Goal: Use online tool/utility: Use online tool/utility

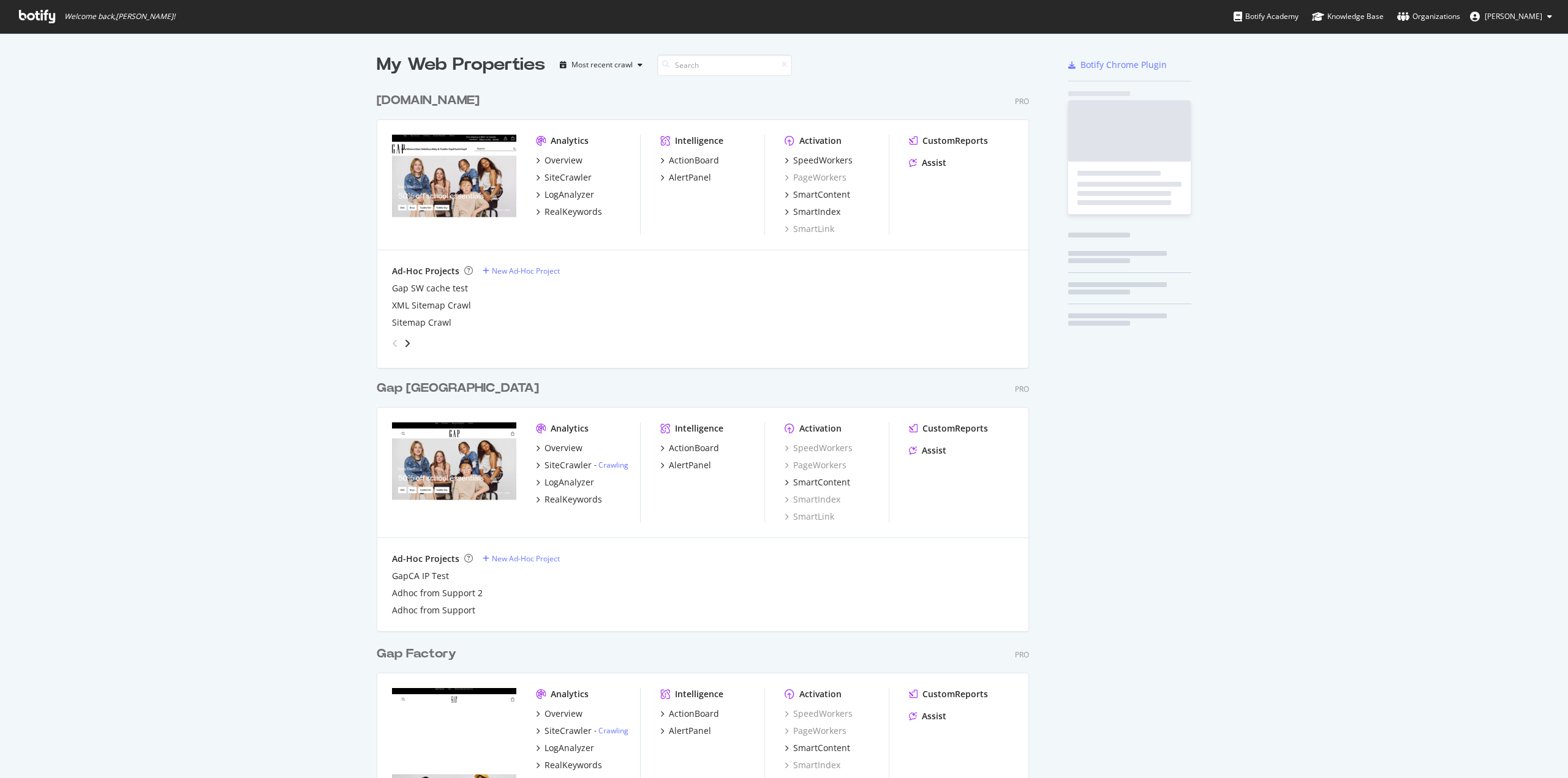
scroll to position [1401, 653]
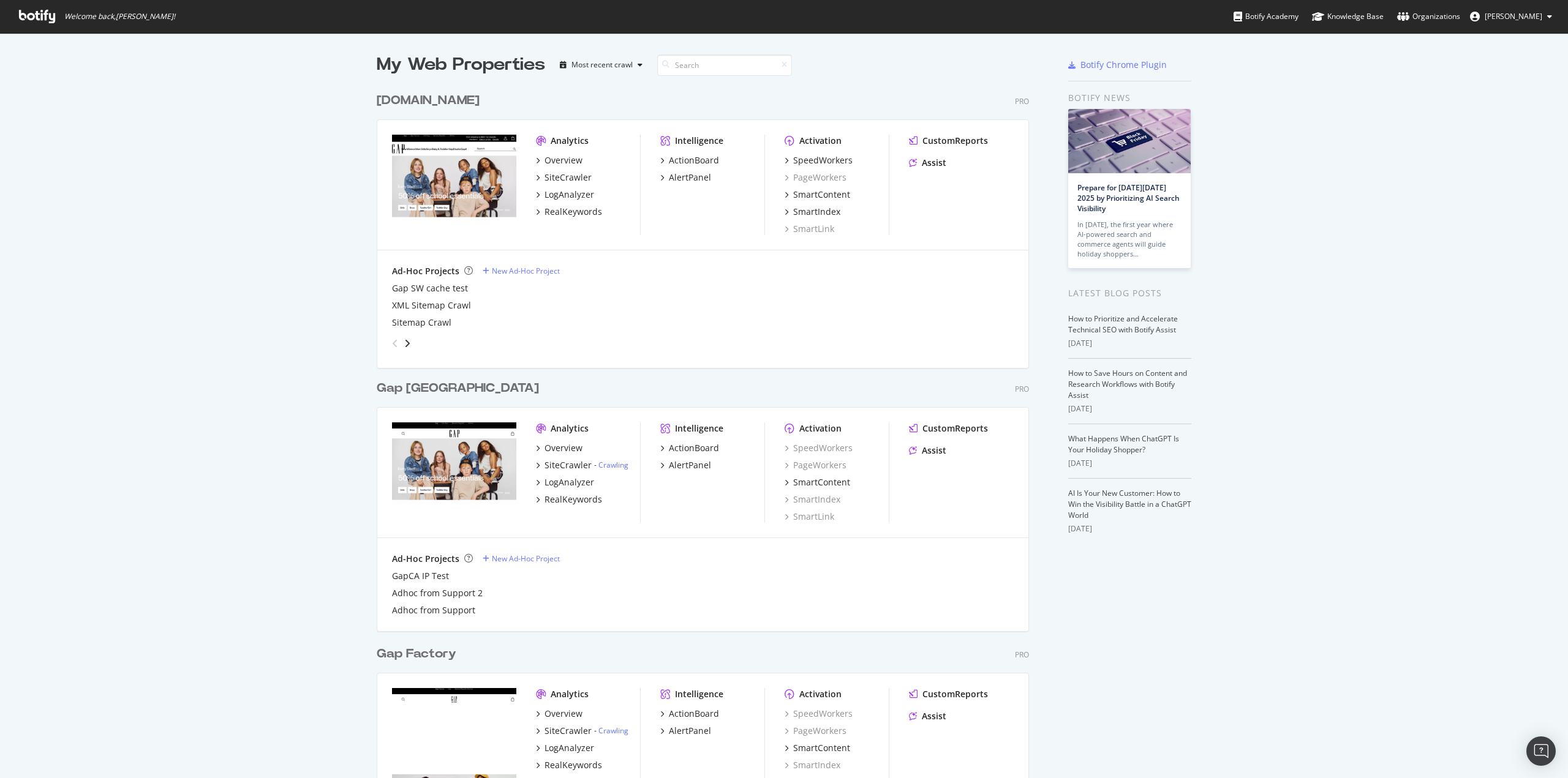
drag, startPoint x: 0, startPoint y: 0, endPoint x: 1313, endPoint y: 226, distance: 1332.3
click at [1313, 226] on div "My Web Properties Most recent crawl [DOMAIN_NAME] Pro Analytics Overview SiteCr…" at bounding box center [784, 770] width 1568 height 1475
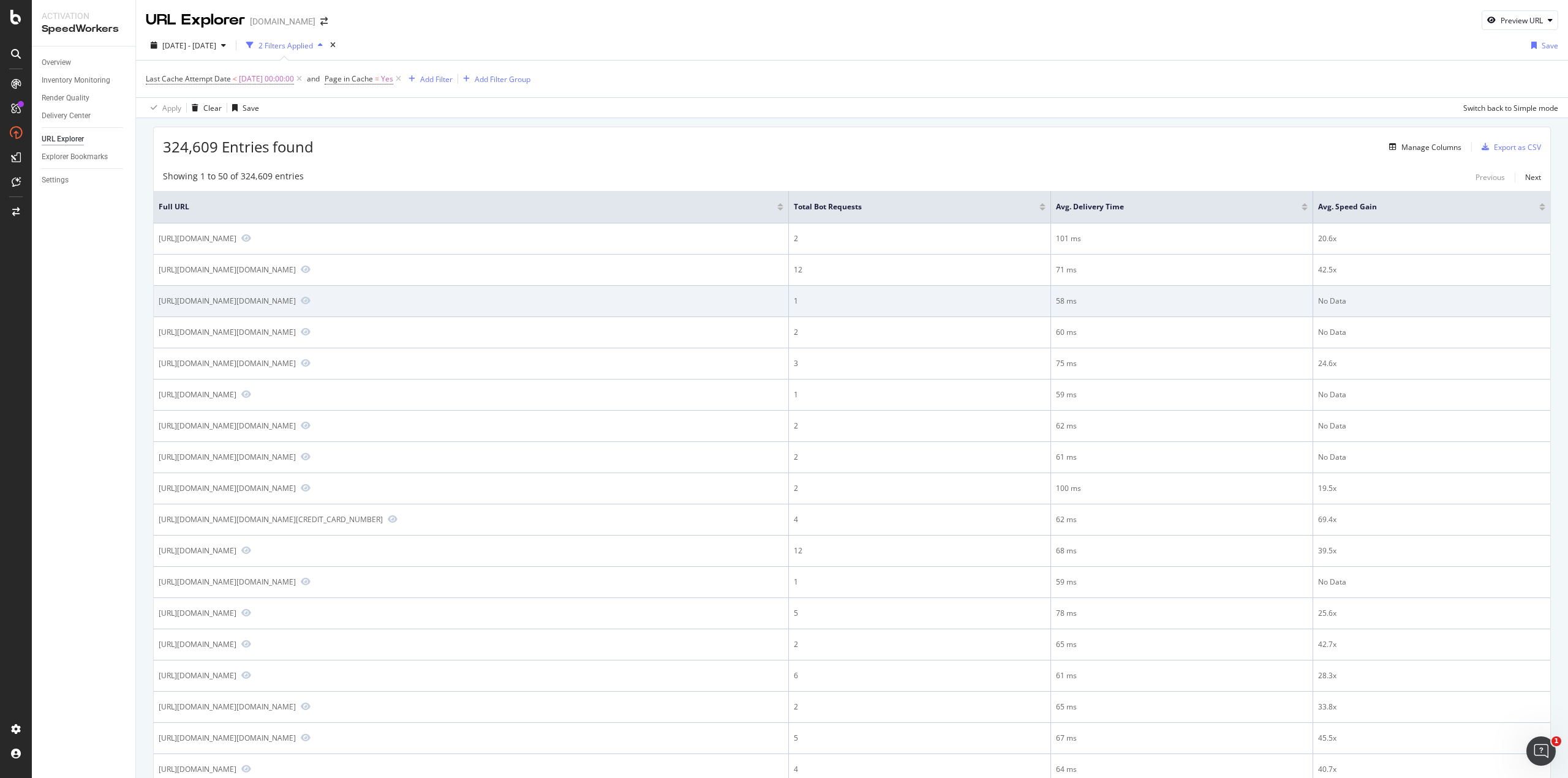
click at [296, 298] on div "[URL][DOMAIN_NAME][DOMAIN_NAME]" at bounding box center [227, 301] width 137 height 11
click at [296, 298] on div "https://athleta.gap.com/browse/product.do?pid=9806750020024" at bounding box center [227, 301] width 137 height 11
copy div "https://athleta.gap.com/browse/product.do?pid=9806750020024"
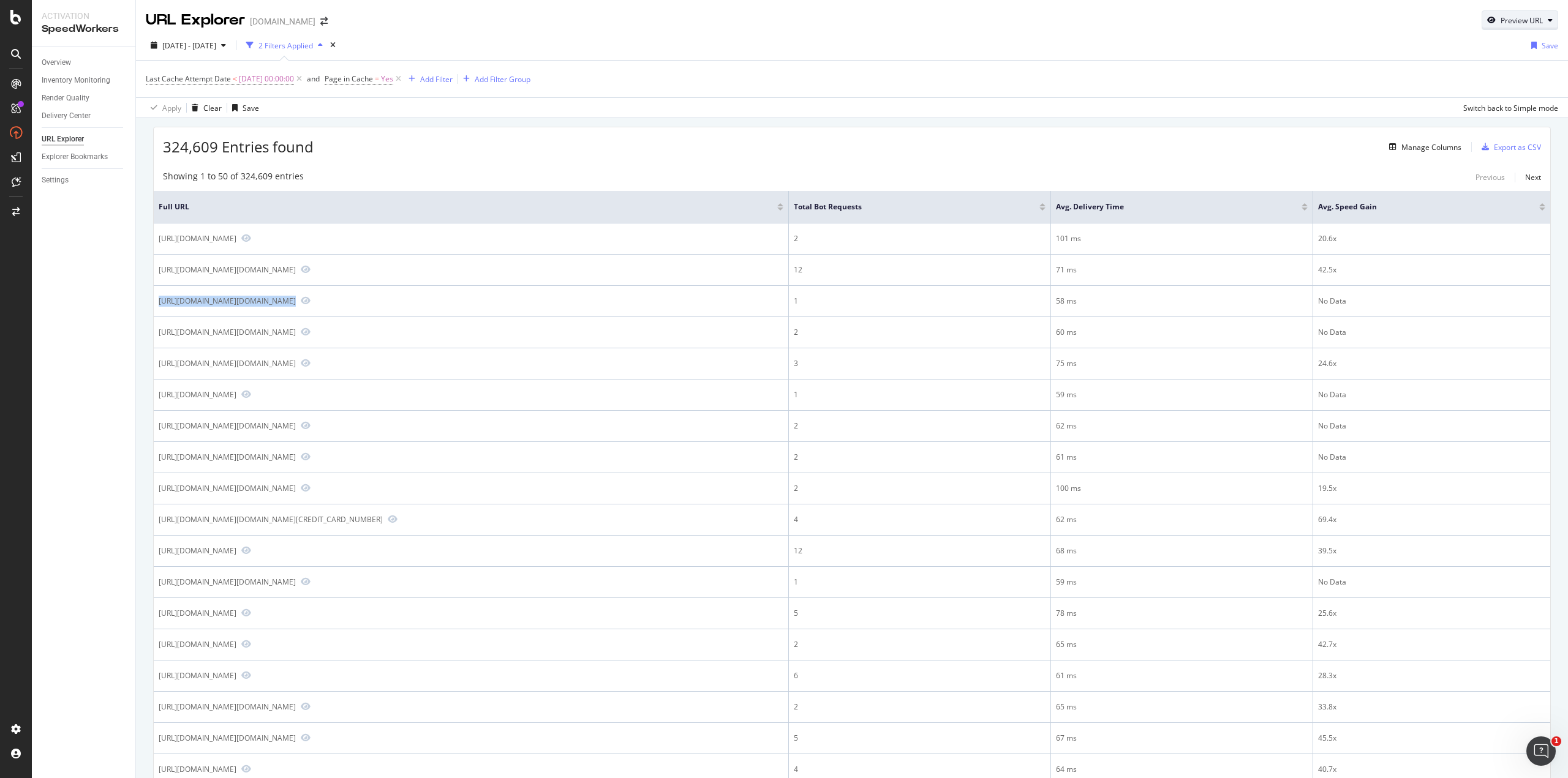
click at [1525, 25] on div "Preview URL" at bounding box center [1522, 21] width 42 height 11
click at [1428, 81] on input "url" at bounding box center [1473, 77] width 134 height 21
paste input "https://athleta.gap.com/browse/product.do?pid=9806750020024"
type input "https://athleta.gap.com/browse/product.do?pid=9806750020024"
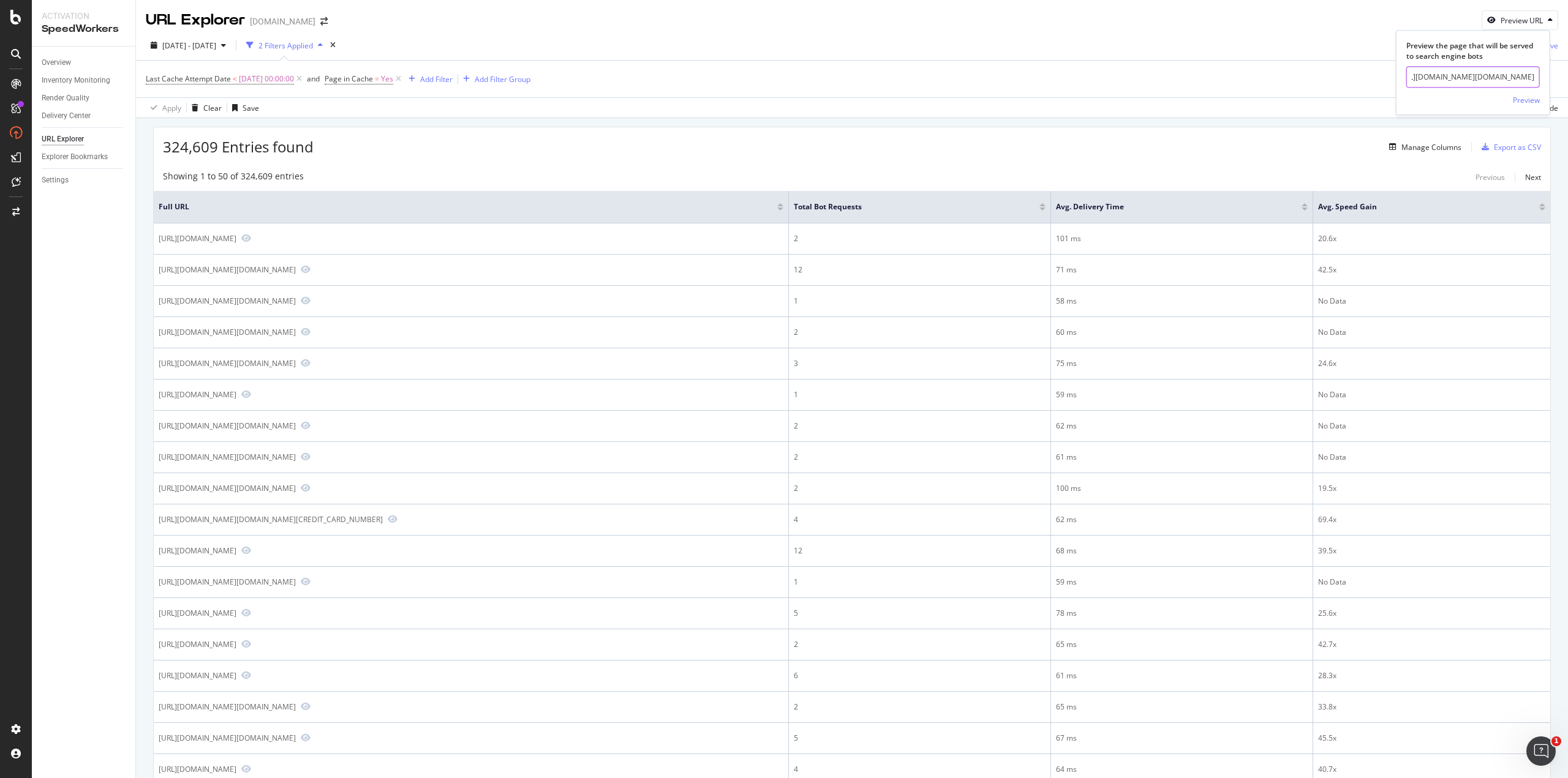
click button "Preview" at bounding box center [1526, 101] width 27 height 20
